Goal: Task Accomplishment & Management: Manage account settings

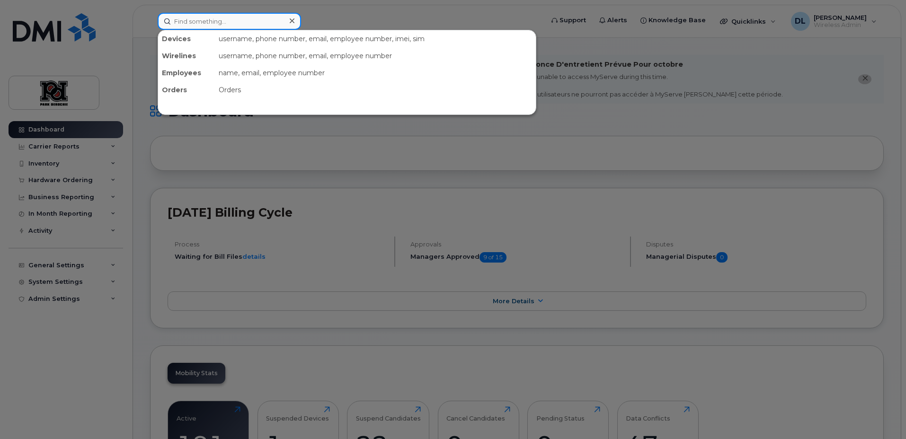
click at [274, 24] on input at bounding box center [229, 21] width 143 height 17
click at [242, 18] on input at bounding box center [229, 21] width 143 height 17
click at [248, 22] on input at bounding box center [229, 21] width 143 height 17
click at [249, 20] on input at bounding box center [229, 21] width 143 height 17
click at [249, 18] on input at bounding box center [229, 21] width 143 height 17
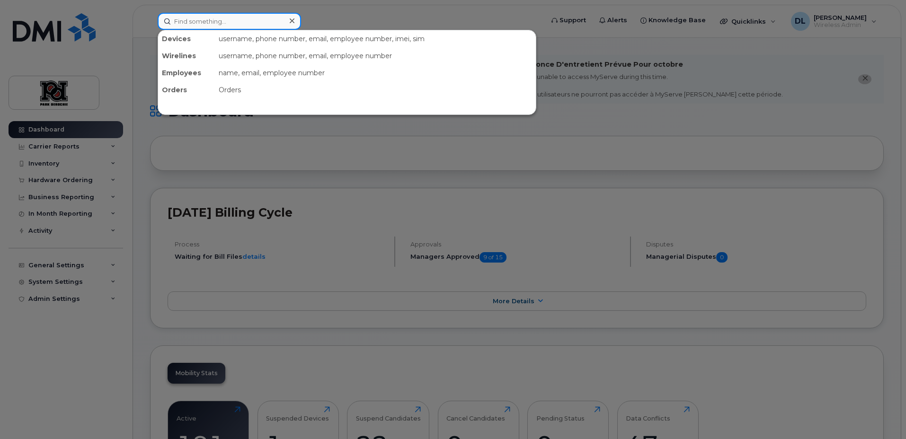
click at [250, 16] on input at bounding box center [229, 21] width 143 height 17
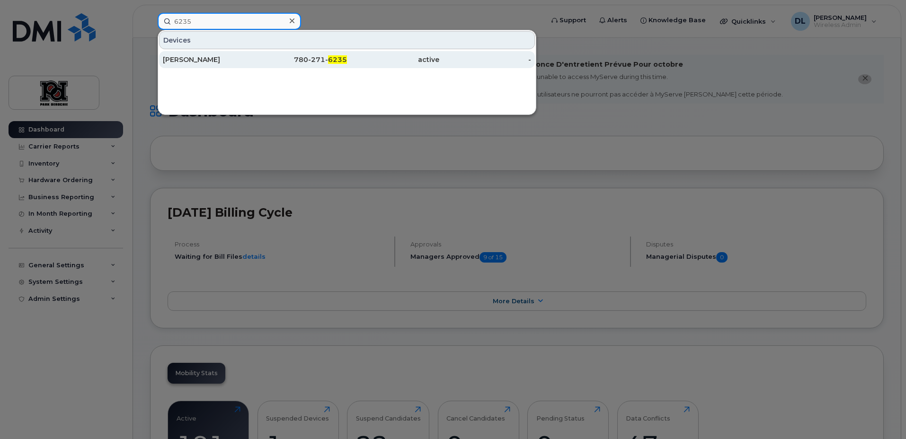
type input "6235"
click at [289, 61] on div "780-271- 6235" at bounding box center [301, 59] width 92 height 9
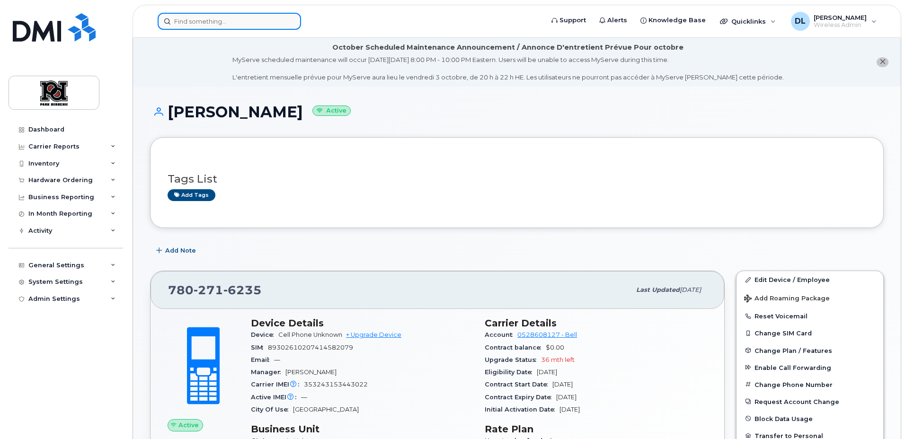
click at [274, 20] on input at bounding box center [229, 21] width 143 height 17
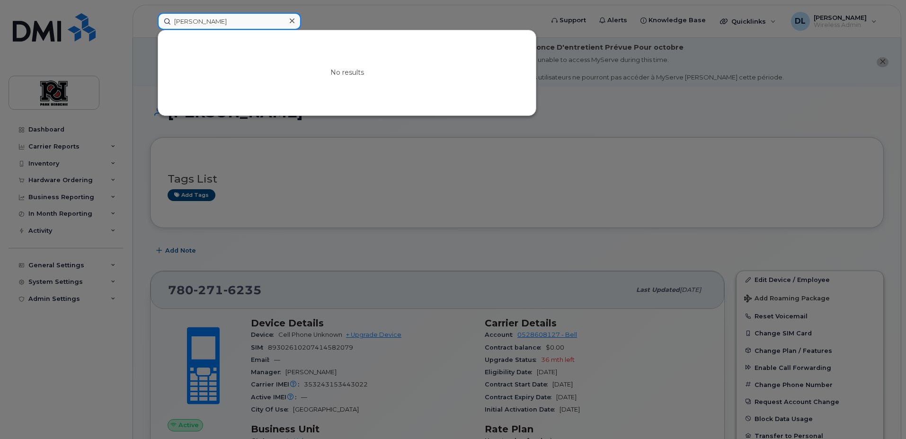
drag, startPoint x: 201, startPoint y: 22, endPoint x: 134, endPoint y: 23, distance: 66.7
click at [150, 23] on div "shannon No results" at bounding box center [347, 21] width 395 height 17
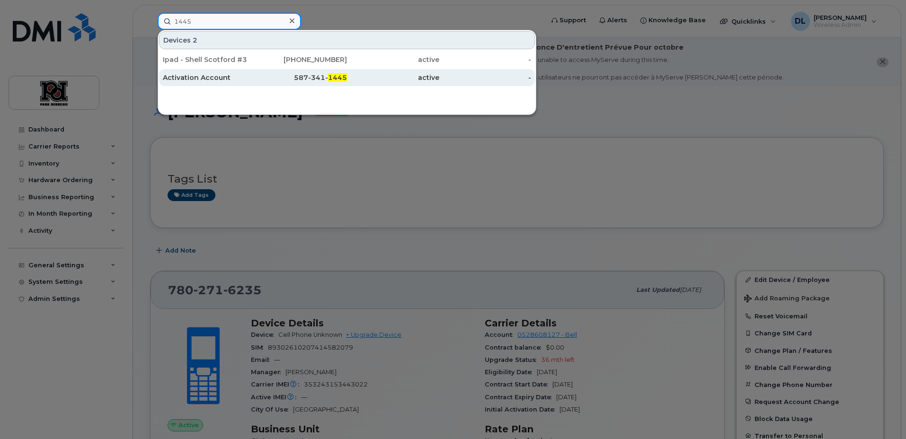
type input "1445"
click at [198, 80] on div "Activation Account" at bounding box center [209, 77] width 92 height 9
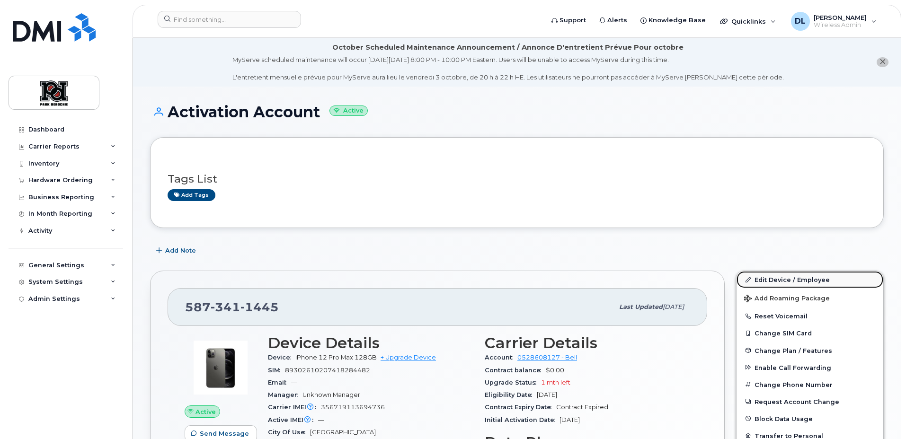
click at [787, 279] on link "Edit Device / Employee" at bounding box center [809, 279] width 147 height 17
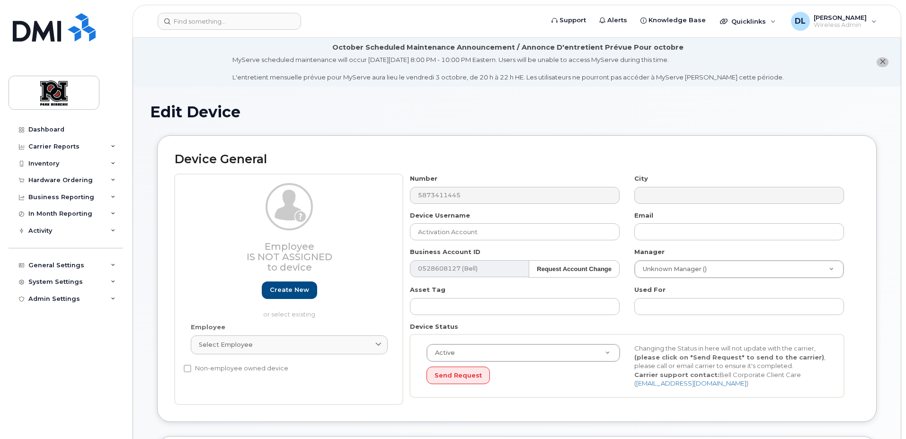
select select "9361"
select select "9484"
select select "2666"
select select "9505"
click at [488, 231] on input "Activation Account" at bounding box center [515, 231] width 210 height 17
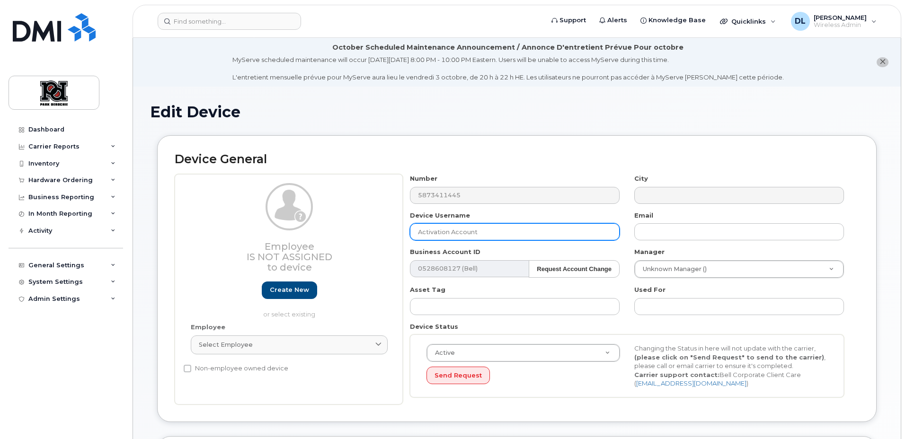
drag, startPoint x: 488, startPoint y: 231, endPoint x: 228, endPoint y: 218, distance: 261.1
click at [228, 218] on div "Employee Is not assigned to device Create new or select existing Employee Selec…" at bounding box center [517, 289] width 684 height 231
click at [516, 238] on input "Shannon" at bounding box center [515, 231] width 210 height 17
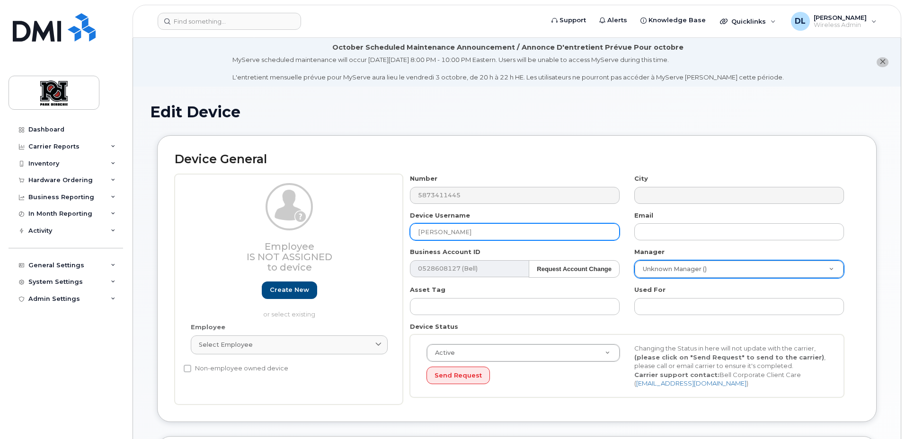
type input "[PERSON_NAME]"
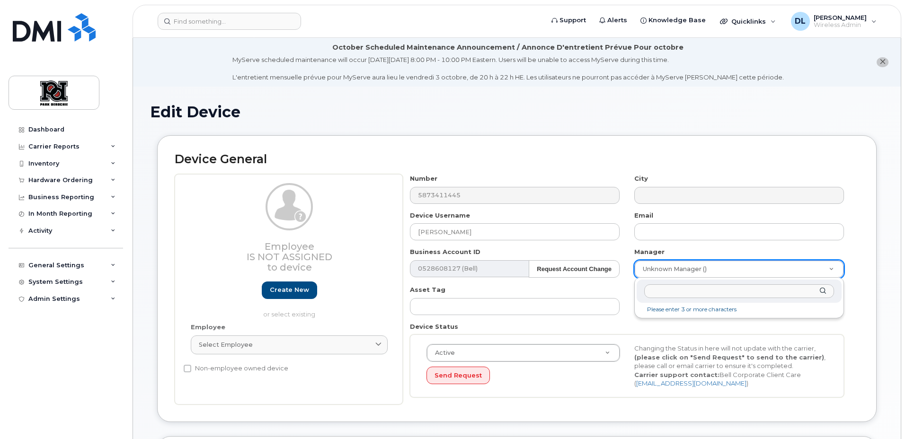
click at [710, 295] on input "text" at bounding box center [739, 291] width 190 height 14
type input "chris"
type input "4612"
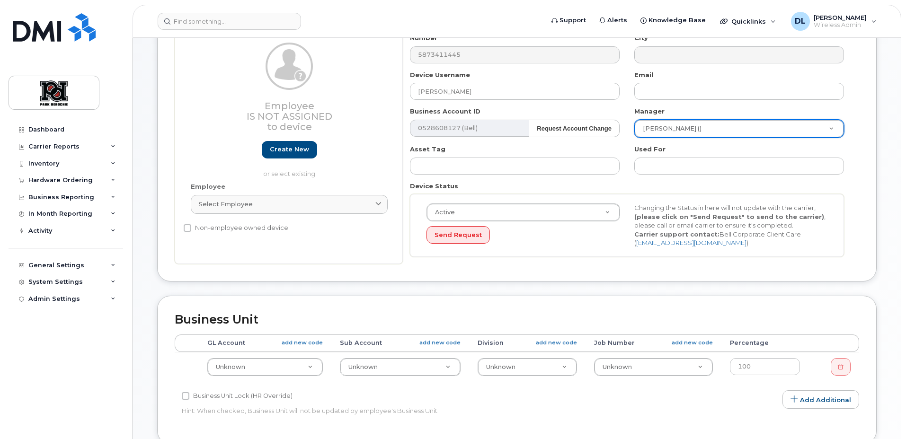
scroll to position [423, 0]
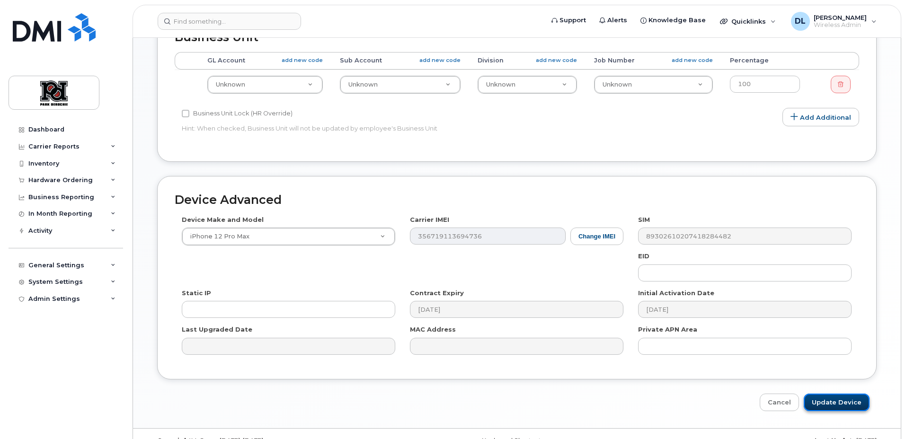
click at [832, 400] on input "Update Device" at bounding box center [837, 403] width 66 height 18
type input "Saving..."
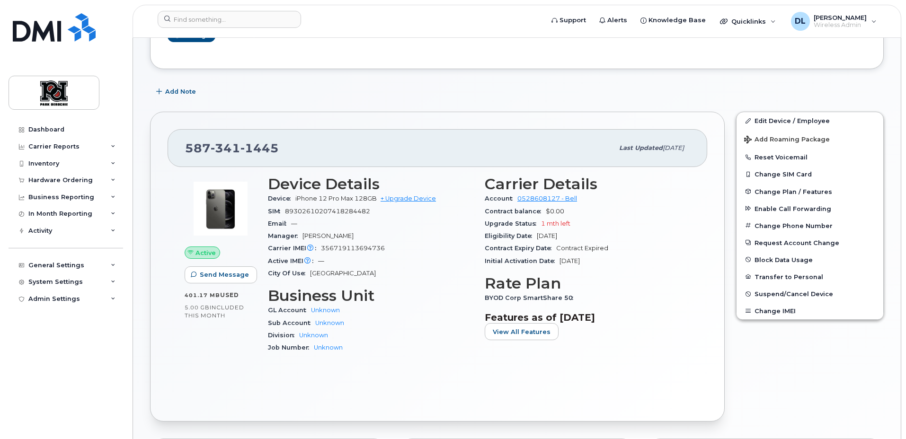
scroll to position [167, 0]
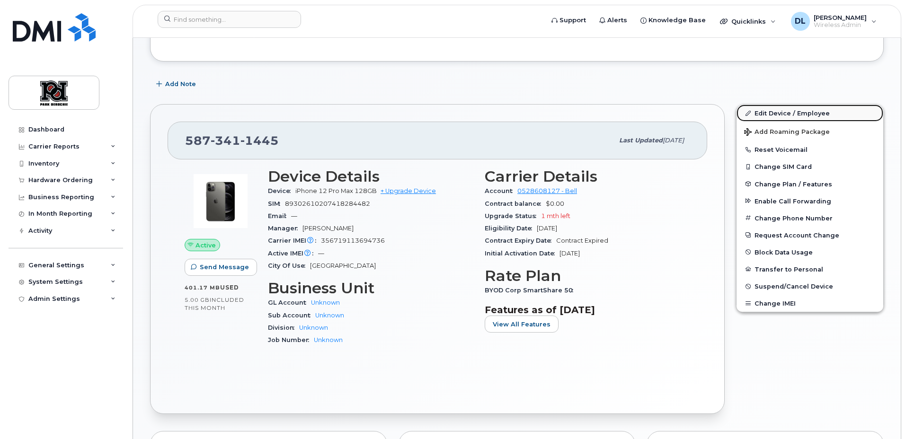
click at [806, 110] on link "Edit Device / Employee" at bounding box center [809, 113] width 147 height 17
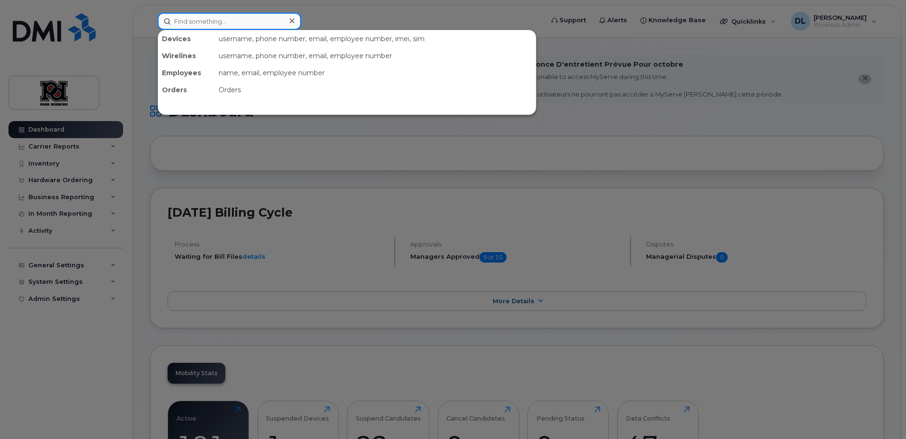
click at [222, 21] on input at bounding box center [229, 21] width 143 height 17
type input "[PERSON_NAME]"
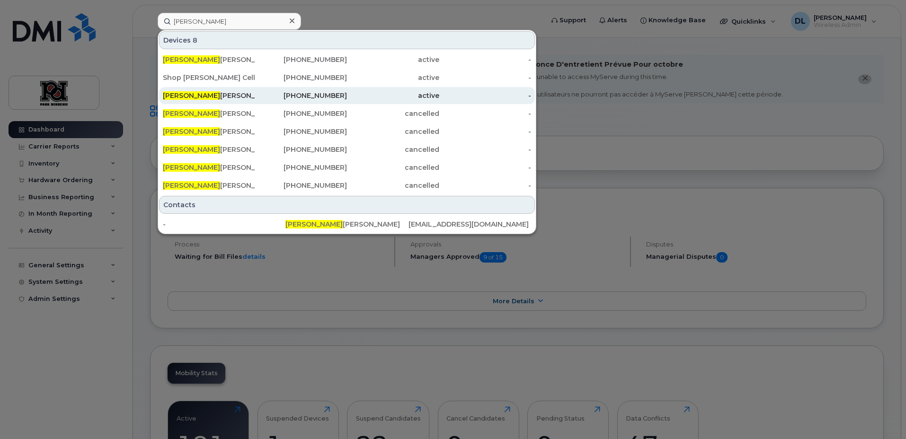
click at [204, 94] on div "[PERSON_NAME]" at bounding box center [209, 95] width 92 height 9
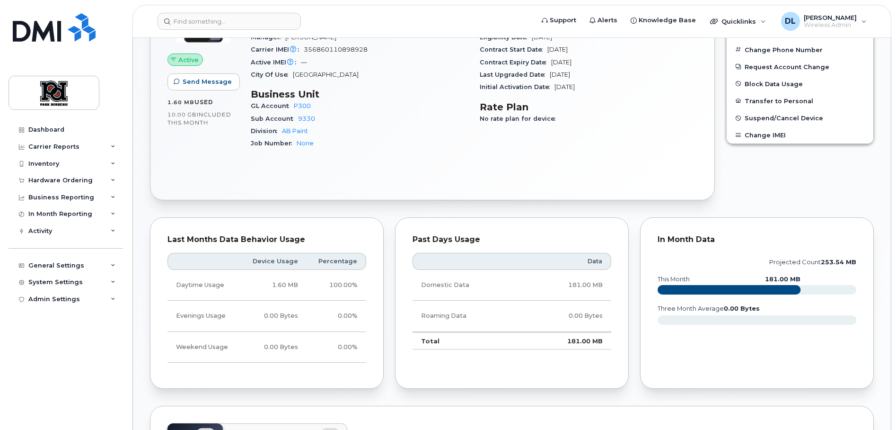
scroll to position [310, 0]
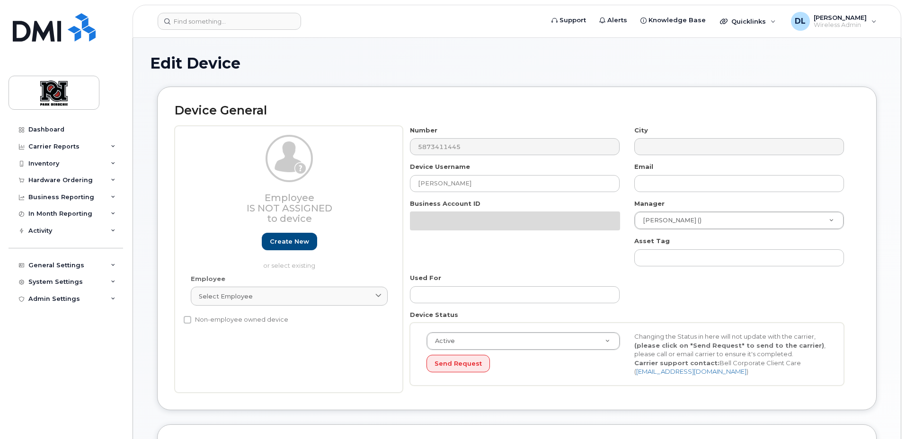
select select "9361"
select select "9484"
select select "2666"
select select "9505"
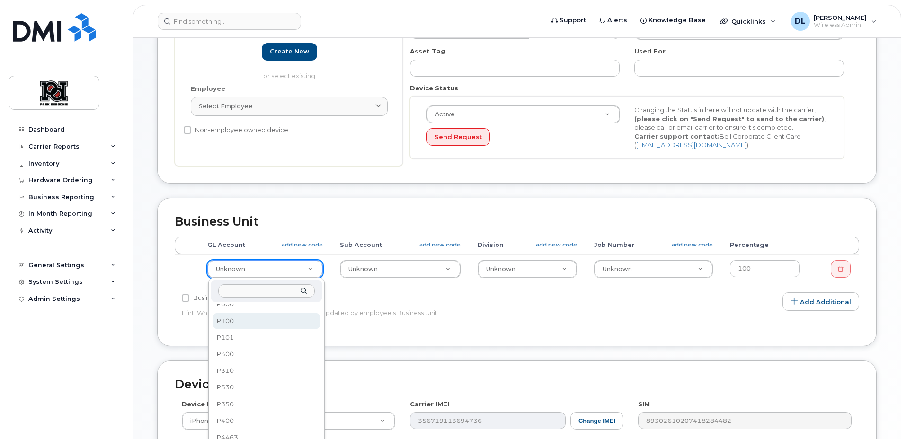
scroll to position [34, 0]
select select "2363"
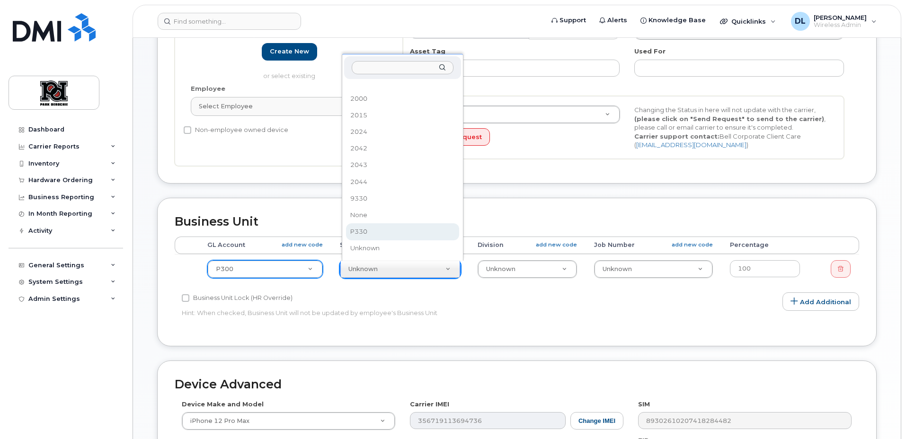
select select "162424"
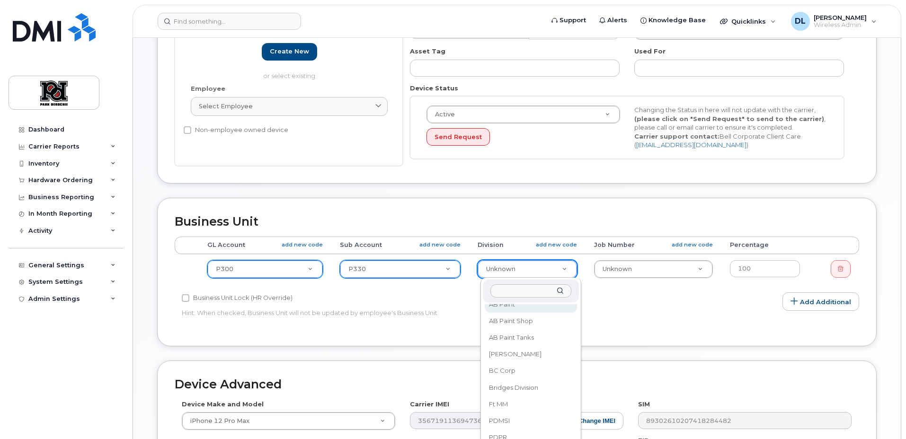
scroll to position [51, 0]
select select "2056"
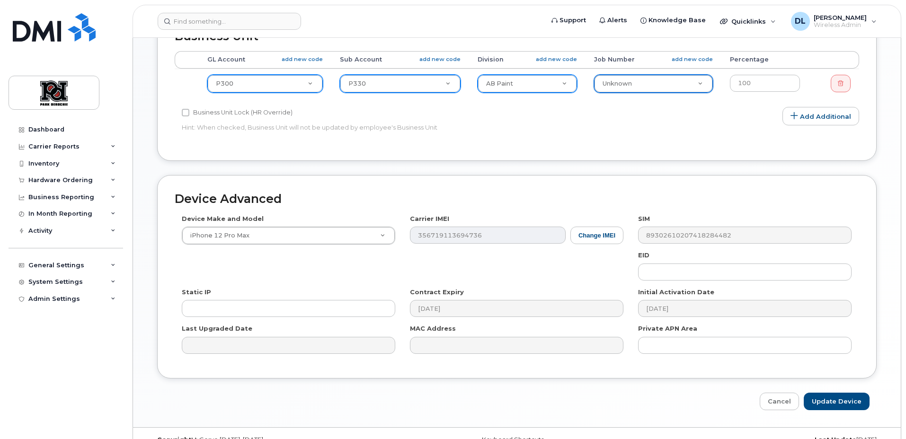
scroll to position [443, 0]
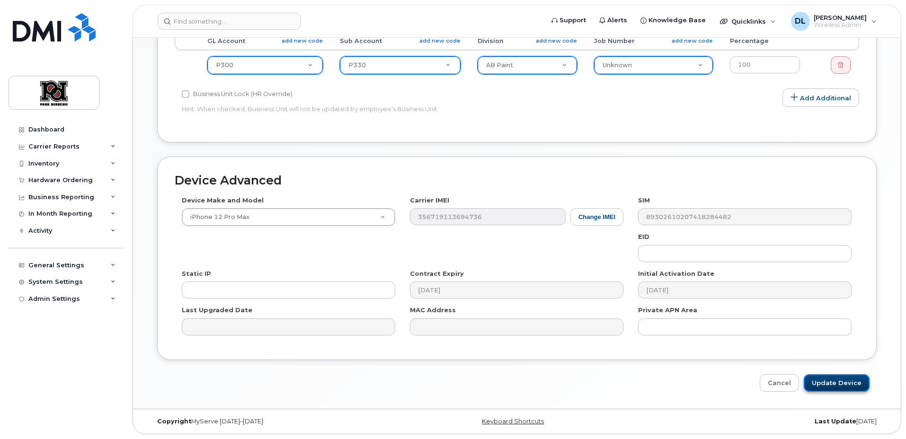
click at [847, 388] on input "Update Device" at bounding box center [837, 383] width 66 height 18
type input "Saving..."
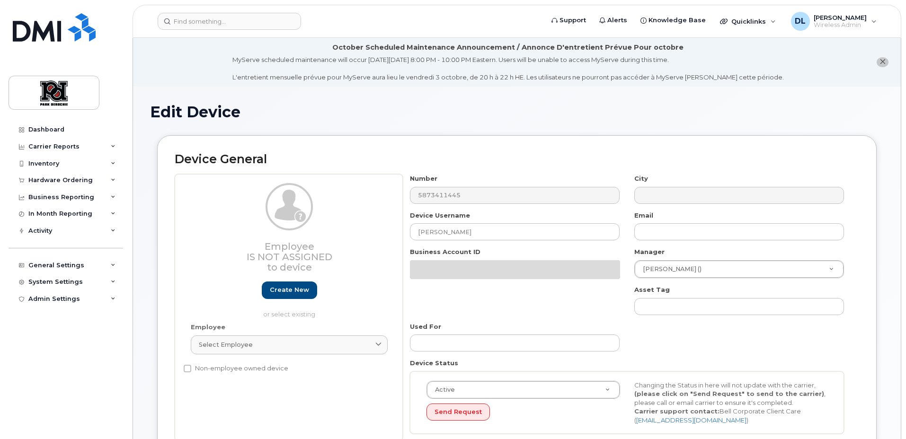
select select "9361"
select select "9484"
select select "2666"
select select "9505"
select select "9361"
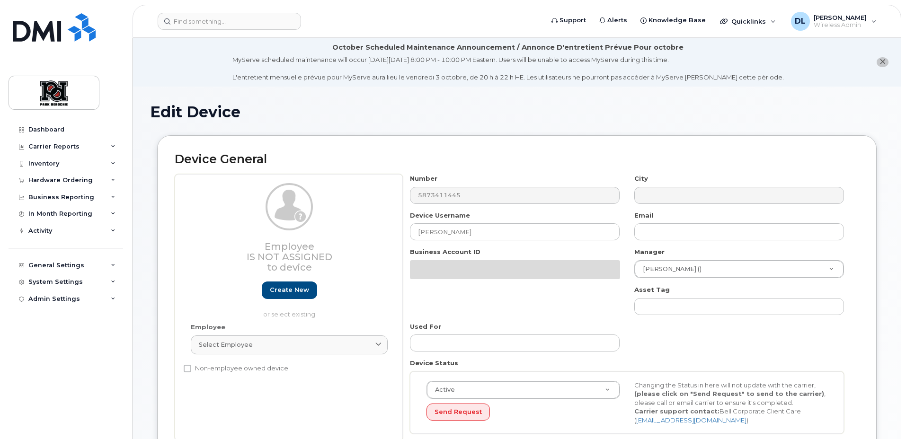
select select "9484"
select select "2666"
select select "9505"
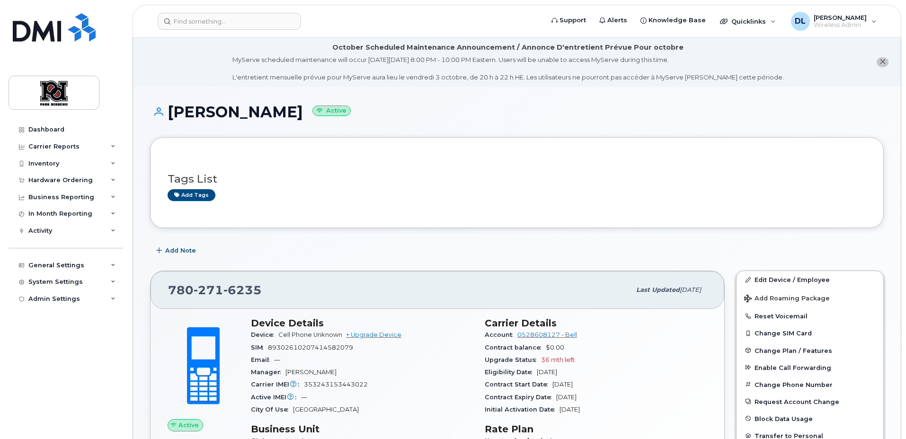
click at [203, 287] on span "271" at bounding box center [209, 290] width 30 height 14
drag, startPoint x: 211, startPoint y: 288, endPoint x: 238, endPoint y: 264, distance: 36.2
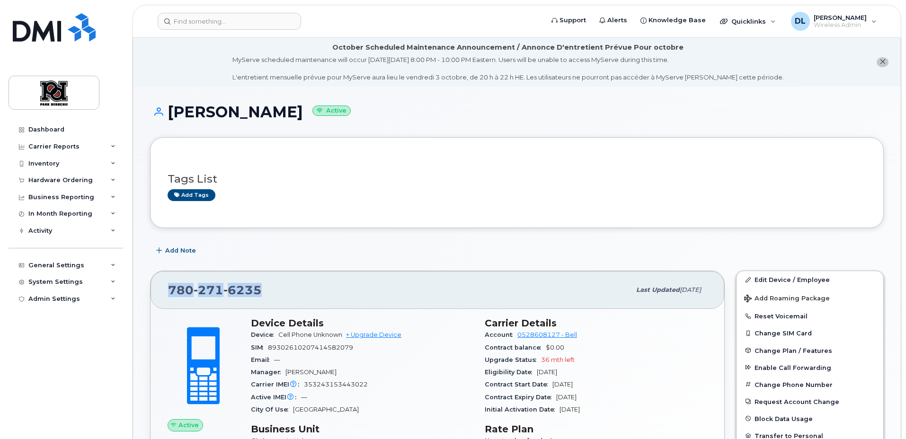
copy span "780 271 6235"
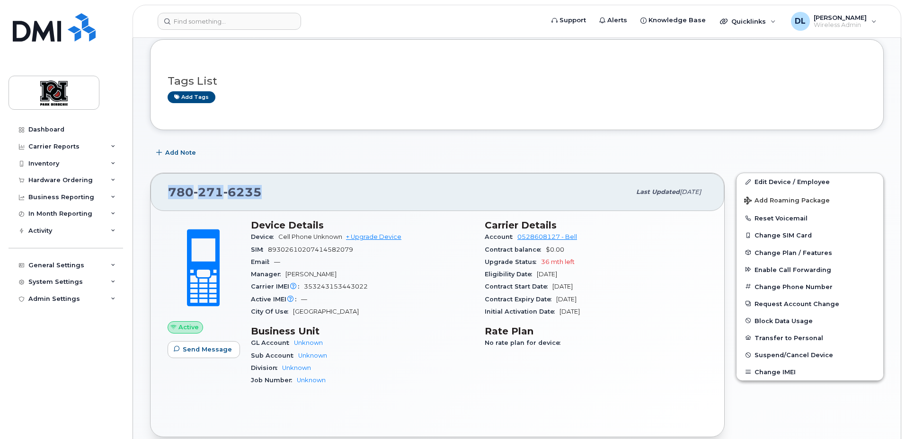
scroll to position [104, 0]
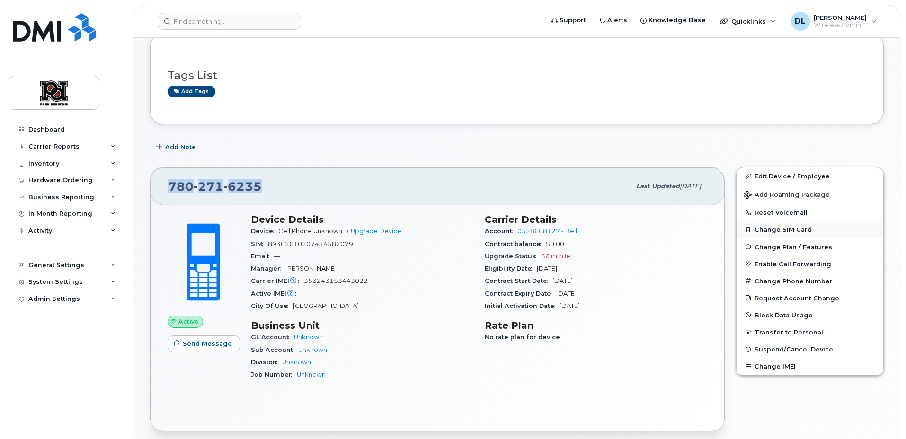
click at [798, 230] on button "Change SIM Card" at bounding box center [809, 229] width 147 height 17
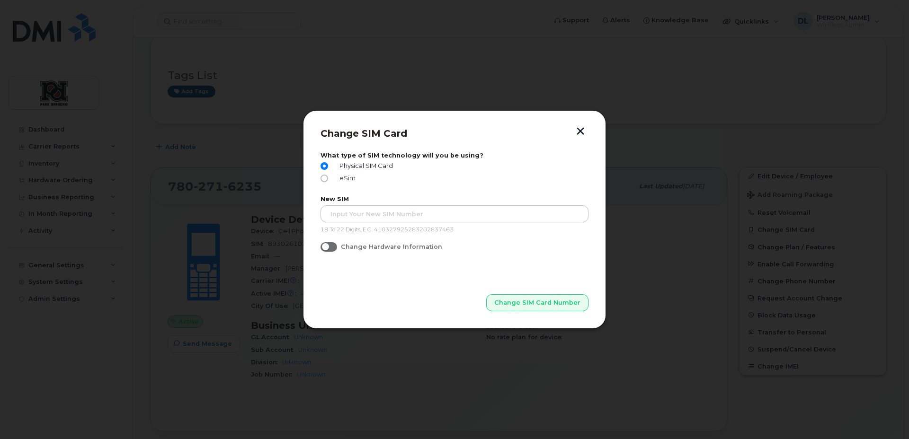
click at [344, 179] on span "eSim" at bounding box center [346, 178] width 20 height 7
click at [328, 179] on input "eSim" at bounding box center [324, 179] width 8 height 8
radio input "true"
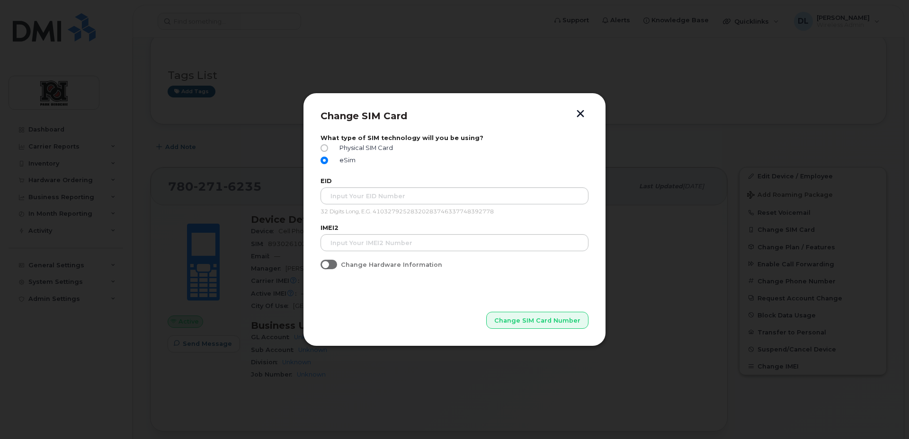
click at [581, 114] on button "button" at bounding box center [580, 115] width 14 height 10
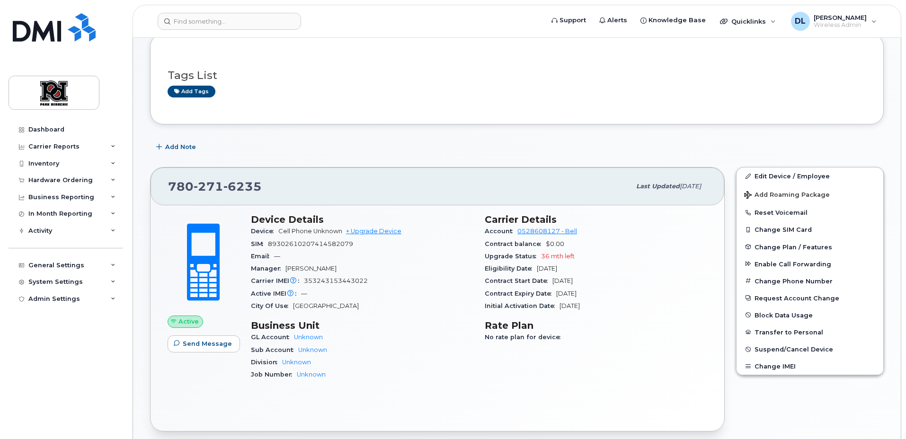
click at [209, 182] on span "271" at bounding box center [209, 186] width 30 height 14
copy span "780 271 6235"
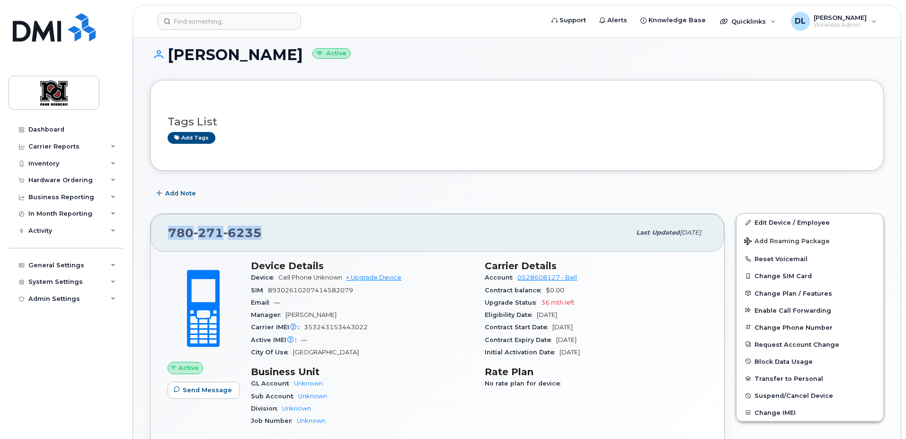
scroll to position [0, 0]
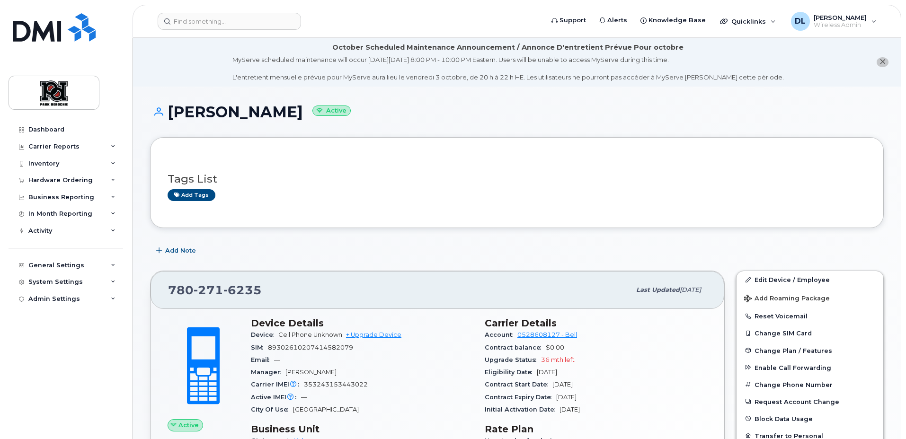
click at [410, 135] on div "Mark Amoguis Active" at bounding box center [517, 121] width 734 height 34
click at [409, 166] on div "Tags List Add tags" at bounding box center [517, 183] width 699 height 36
